Goal: Task Accomplishment & Management: Manage account settings

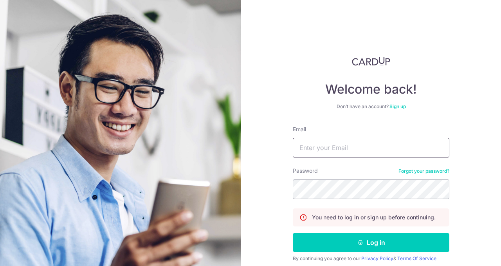
click at [359, 149] on input "Email" at bounding box center [371, 148] width 157 height 20
type input "[EMAIL_ADDRESS][DOMAIN_NAME]"
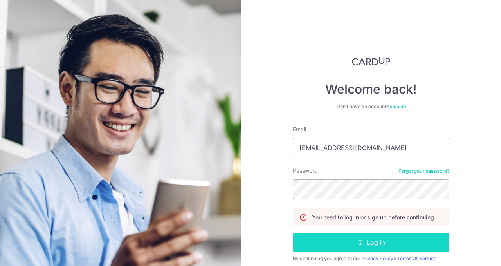
click at [362, 247] on button "Log in" at bounding box center [371, 243] width 157 height 20
